Goal: Navigation & Orientation: Go to known website

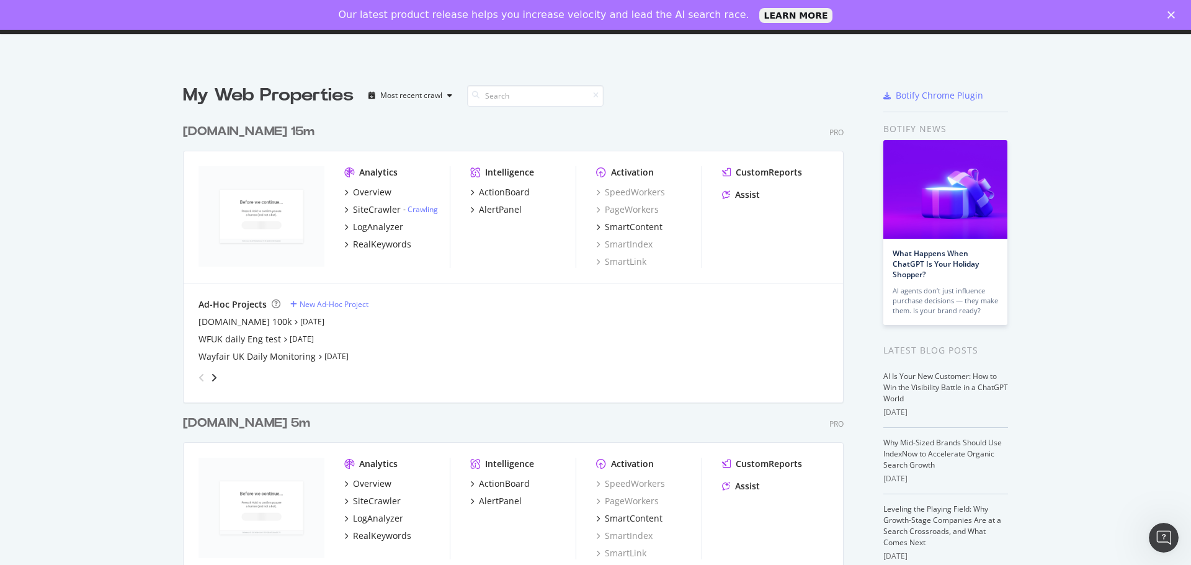
click at [1171, 11] on div "Our latest product release helps you increase velocity and lead the AI search r…" at bounding box center [595, 15] width 1191 height 20
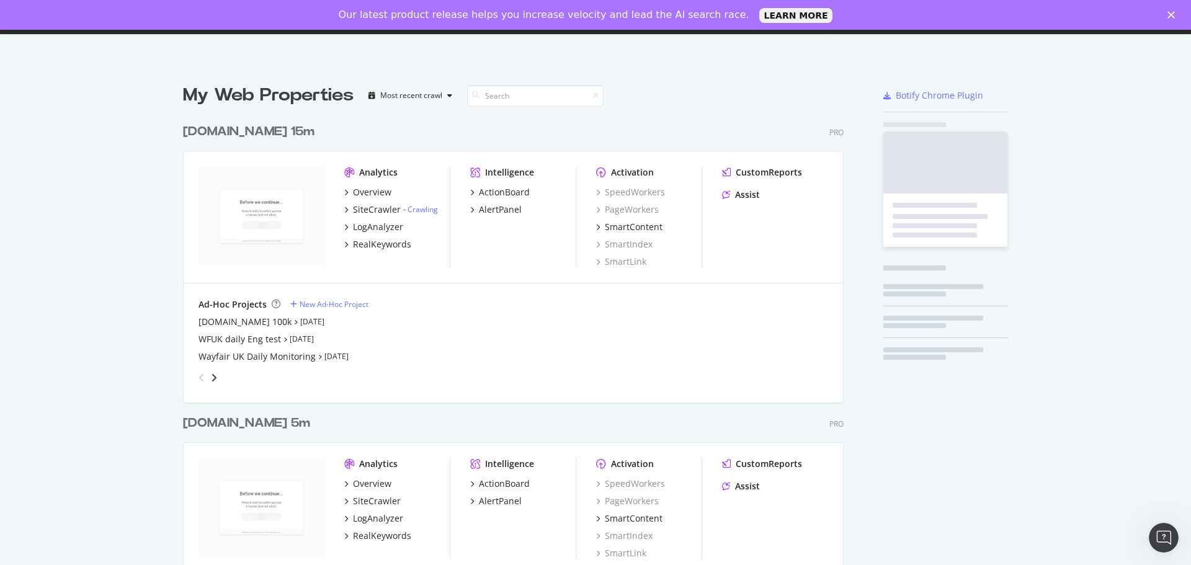
scroll to position [2809, 661]
